Goal: Transaction & Acquisition: Register for event/course

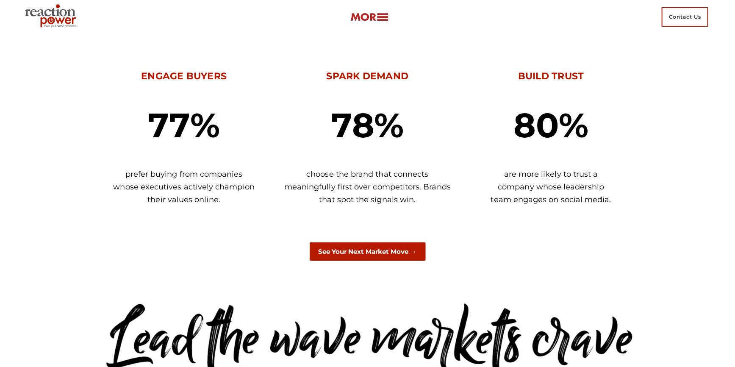
scroll to position [443, 0]
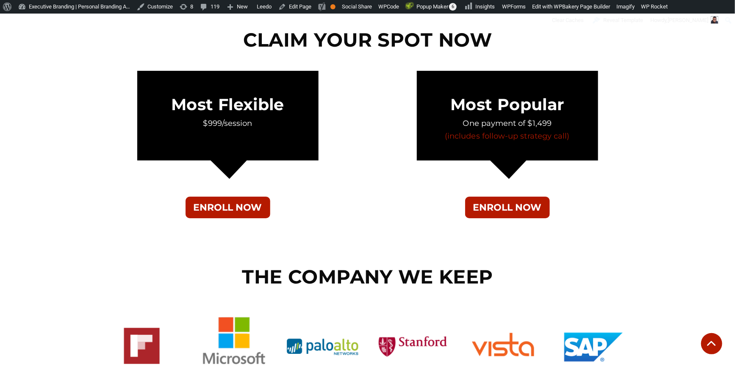
scroll to position [3005, 0]
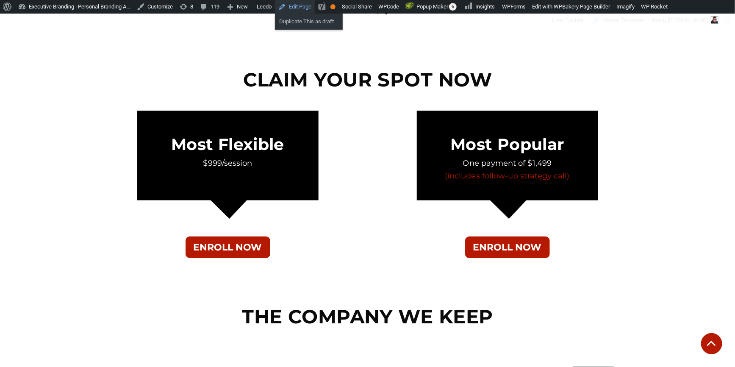
click at [296, 7] on link "Edit Page" at bounding box center [295, 7] width 40 height 14
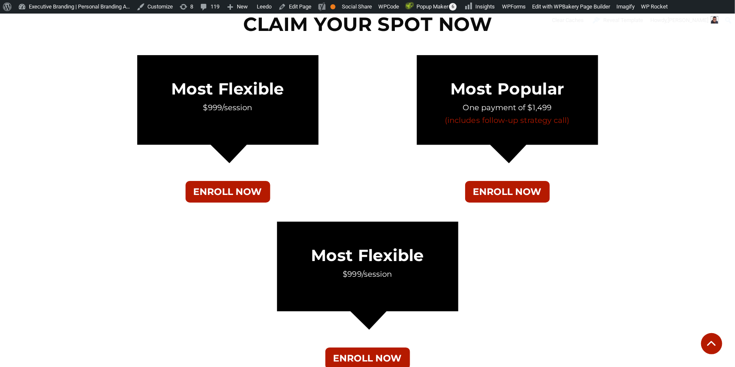
scroll to position [3022, 0]
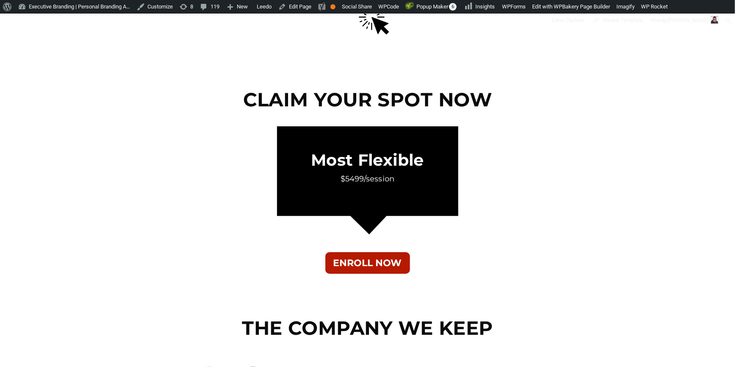
scroll to position [3005, 0]
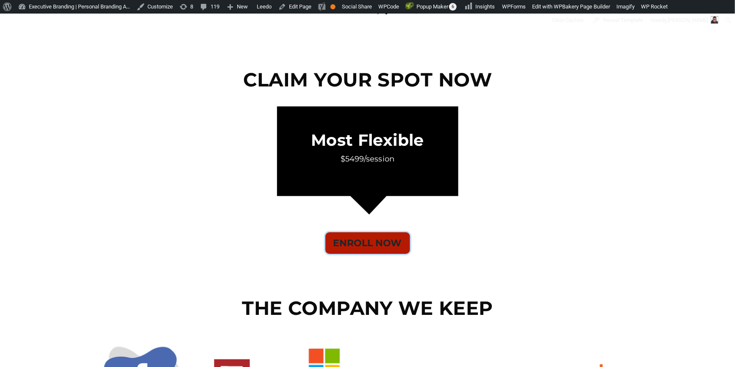
click at [373, 245] on button "ENROLL NOW" at bounding box center [367, 243] width 85 height 22
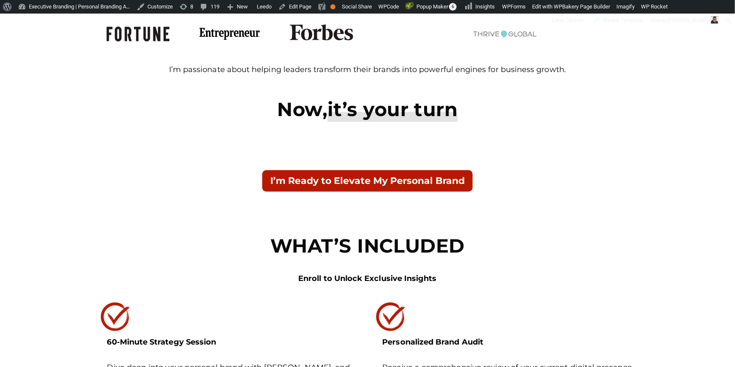
scroll to position [1117, 0]
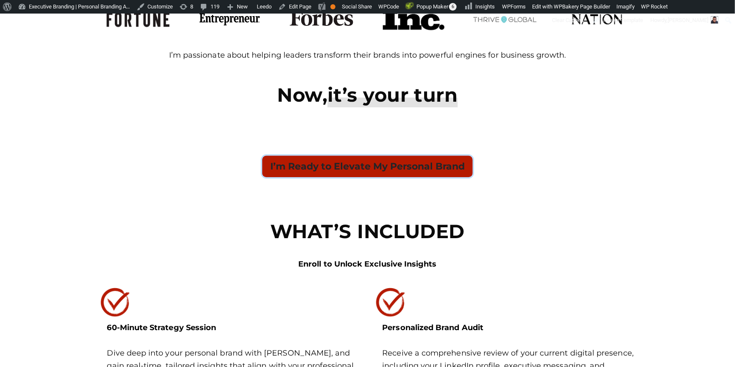
click at [398, 164] on button "I’m Ready to Elevate My Personal Brand" at bounding box center [367, 167] width 211 height 22
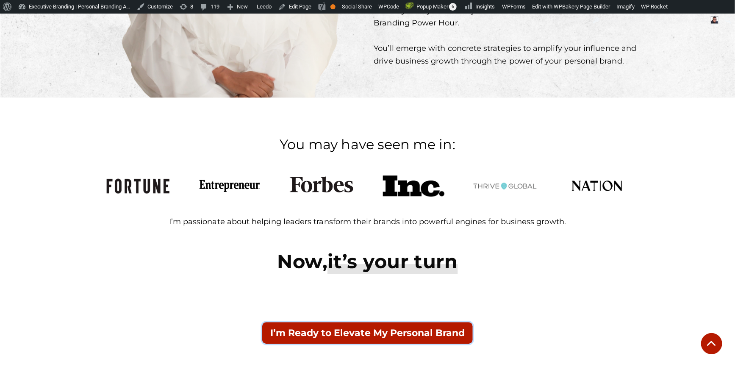
scroll to position [866, 0]
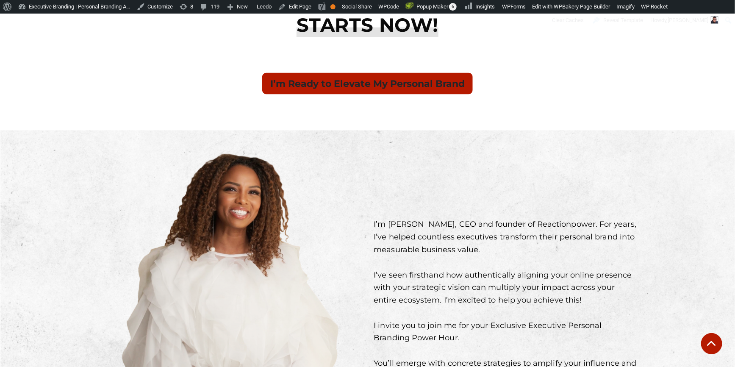
scroll to position [616, 0]
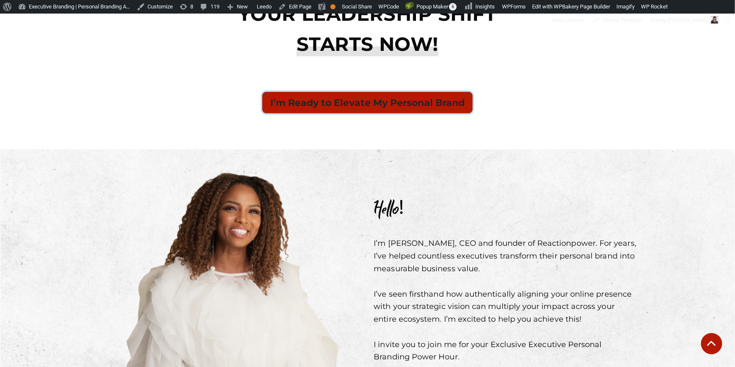
click at [406, 104] on button "I’m Ready to Elevate My Personal Brand" at bounding box center [367, 103] width 211 height 22
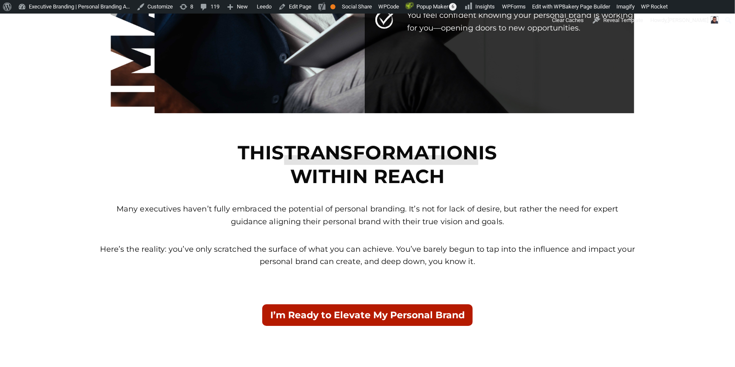
scroll to position [4796, 0]
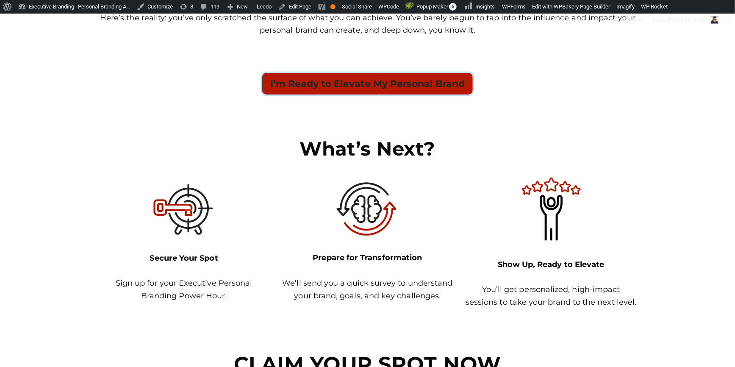
click at [426, 84] on button "I’m Ready to Elevate My Personal Brand" at bounding box center [367, 84] width 211 height 22
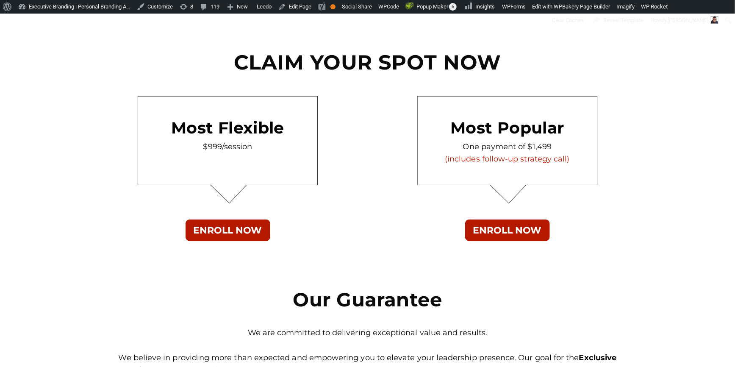
scroll to position [5099, 0]
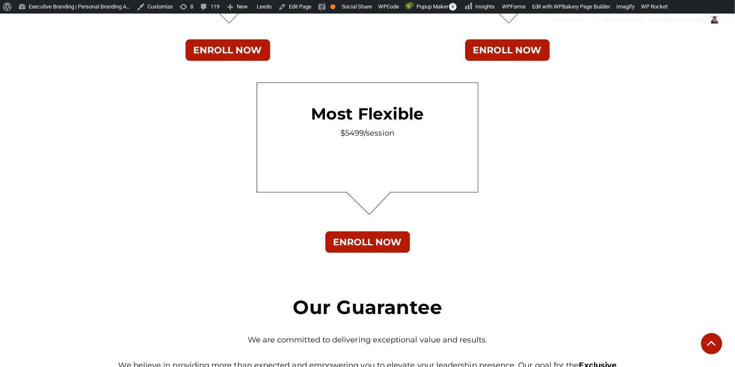
scroll to position [5124, 0]
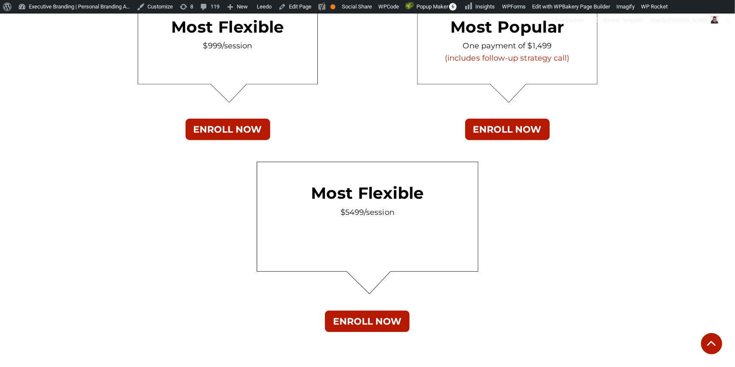
scroll to position [5156, 0]
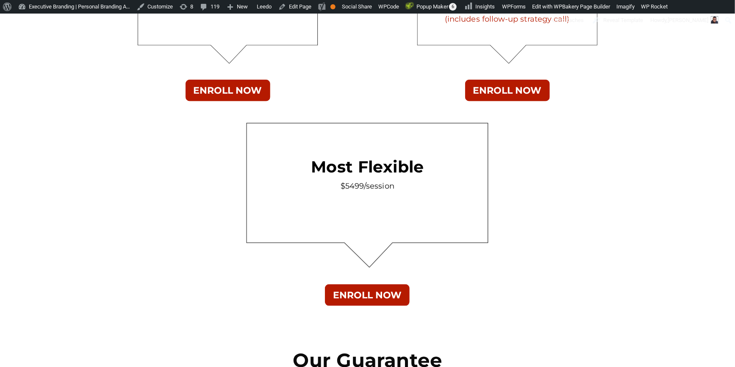
scroll to position [5240, 0]
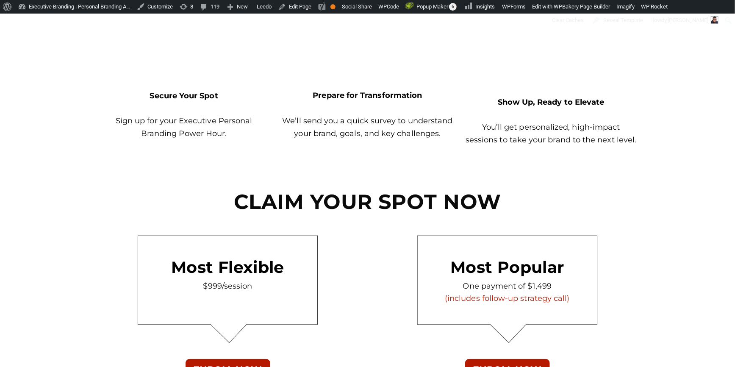
scroll to position [4972, 0]
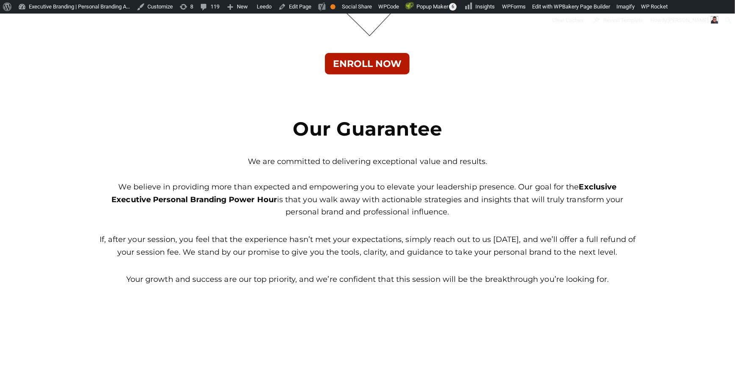
scroll to position [5303, 0]
